Goal: Transaction & Acquisition: Obtain resource

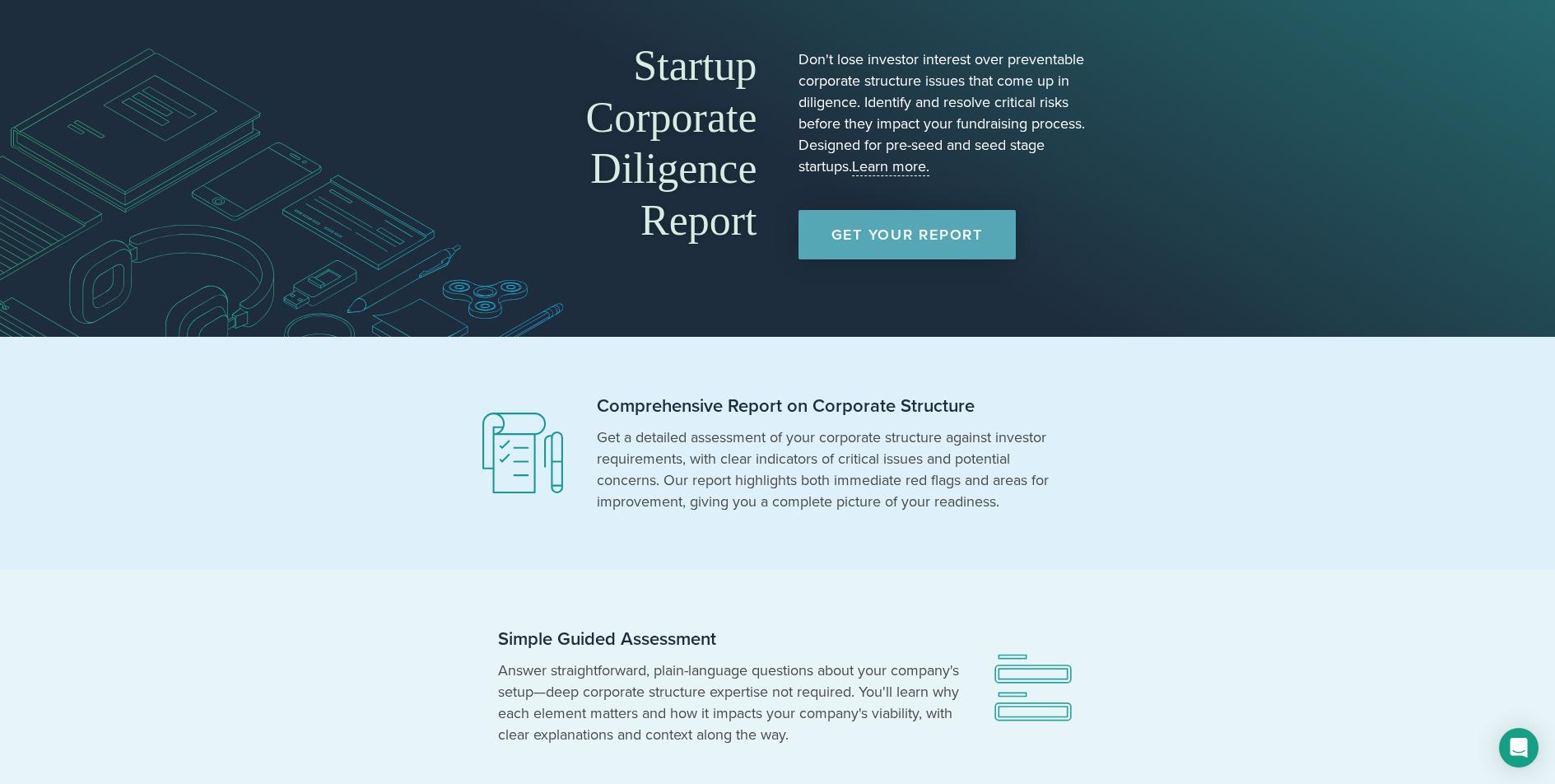
scroll to position [70, 0]
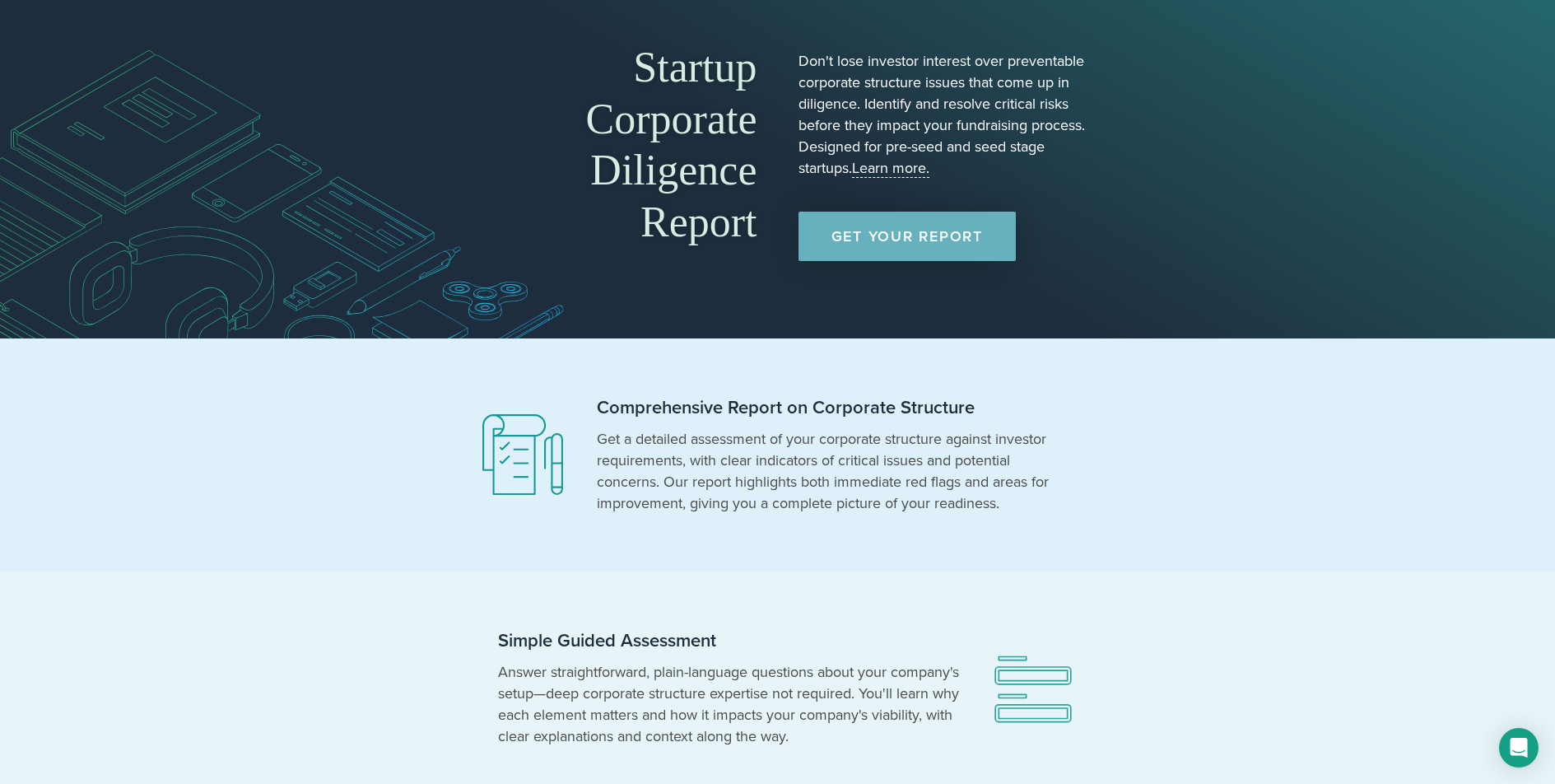
click at [859, 255] on link "Get Your Report" at bounding box center [907, 235] width 217 height 49
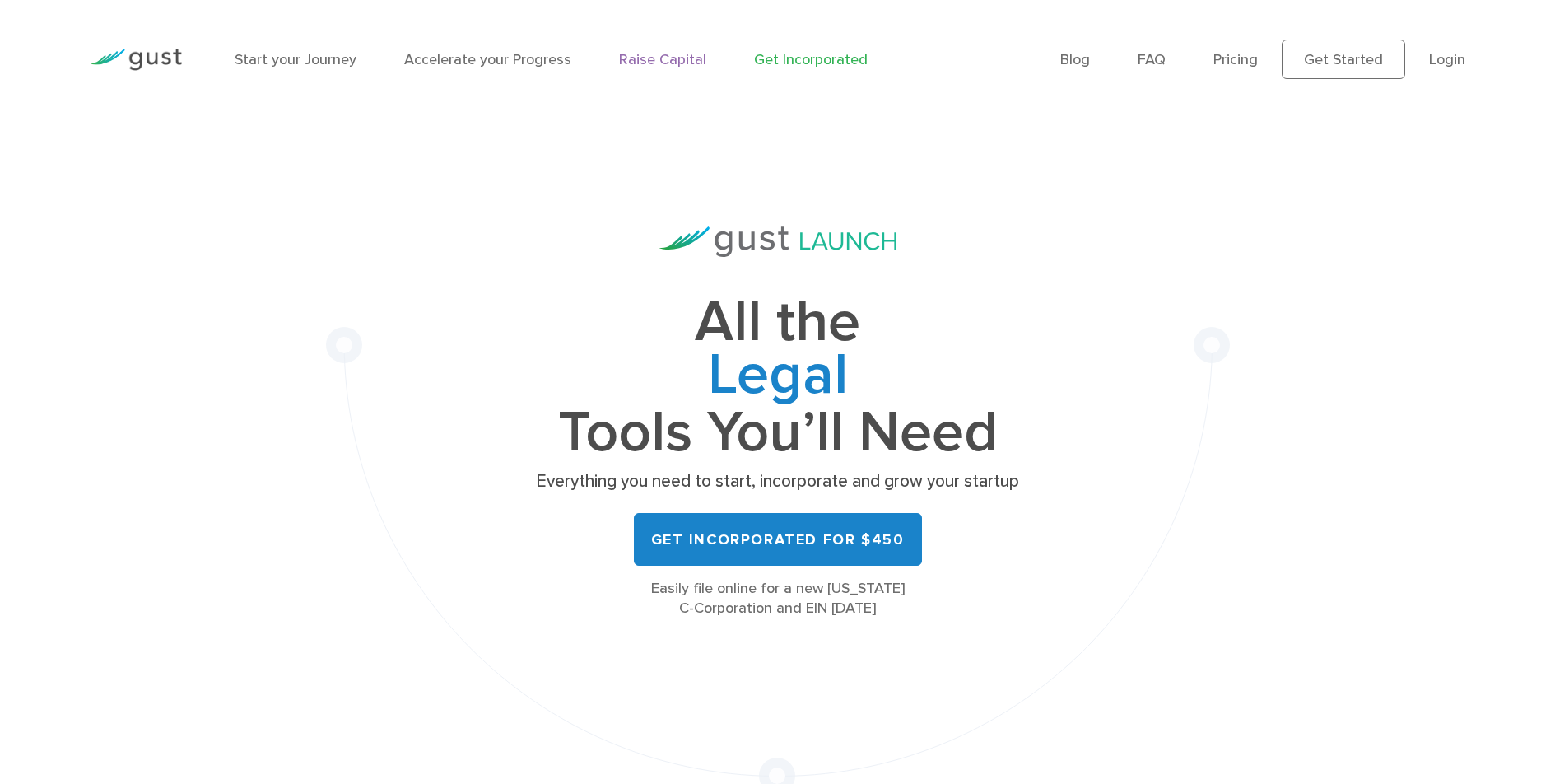
click at [656, 55] on link "Raise Capital" at bounding box center [663, 60] width 87 height 17
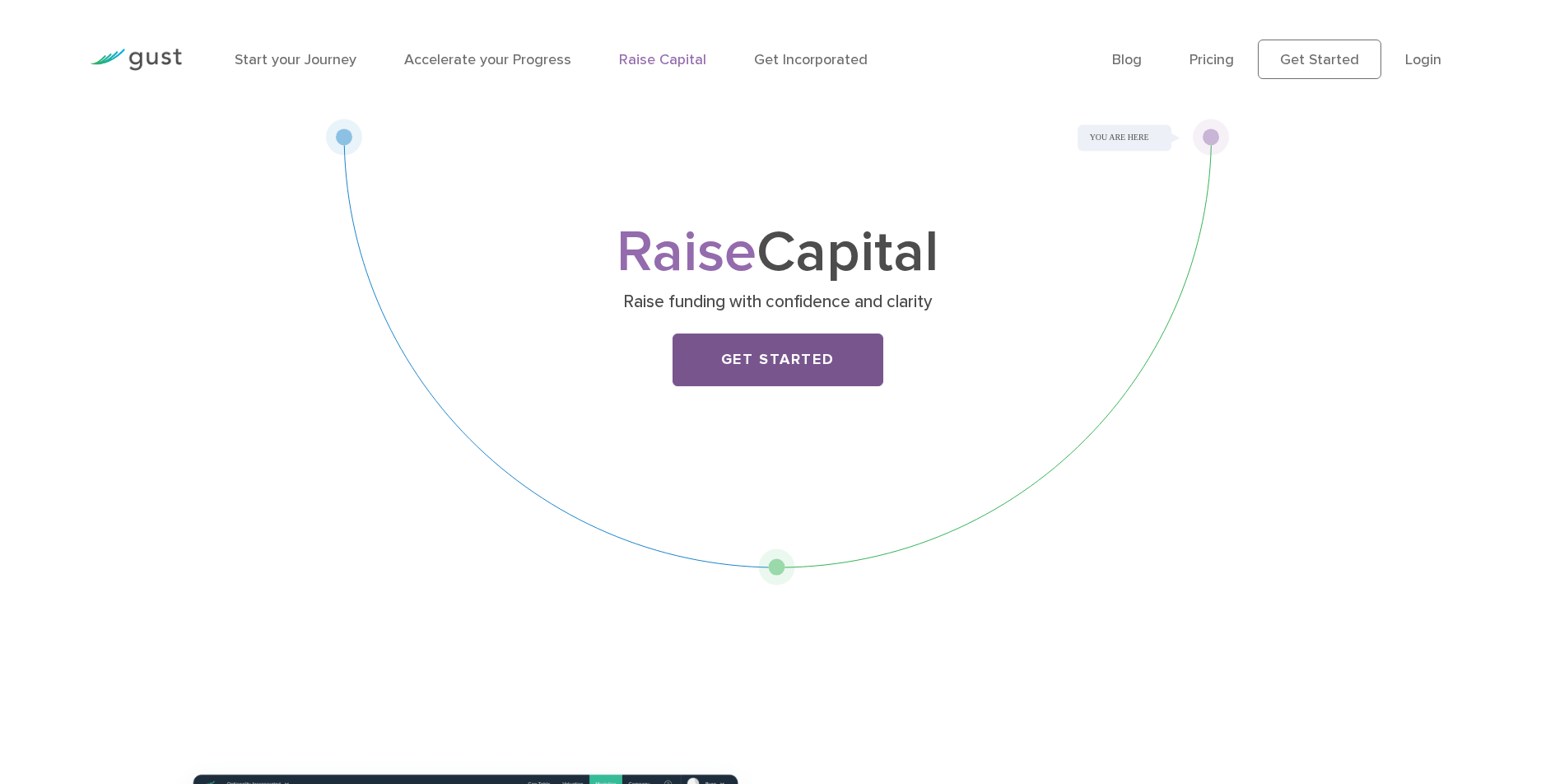
click at [779, 375] on link "Get Started" at bounding box center [778, 360] width 211 height 53
